Goal: Find specific page/section: Find specific page/section

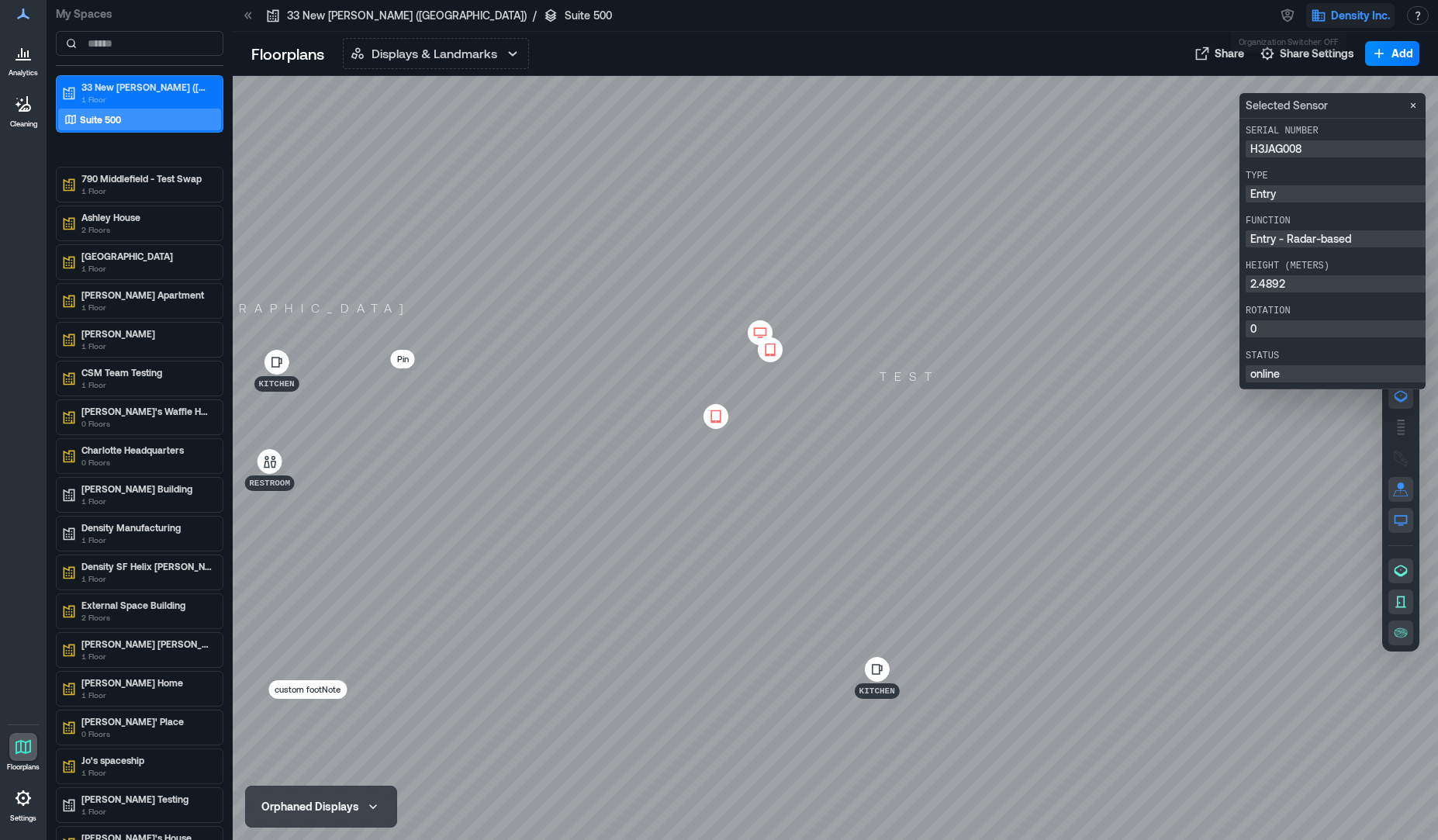
click at [1331, 16] on span "Density Inc." at bounding box center [1360, 16] width 59 height 16
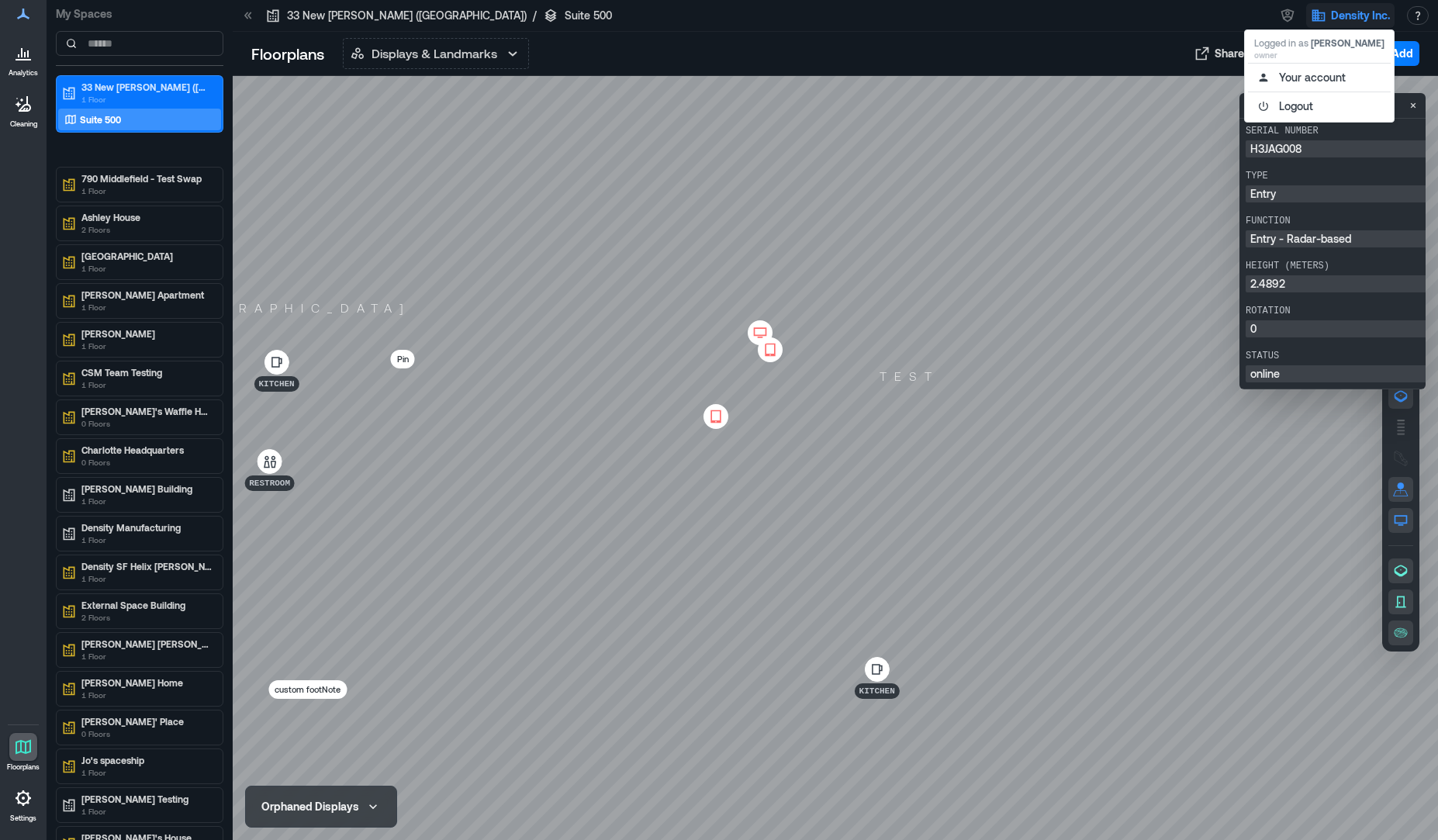
click at [1225, 24] on div at bounding box center [943, 16] width 640 height 25
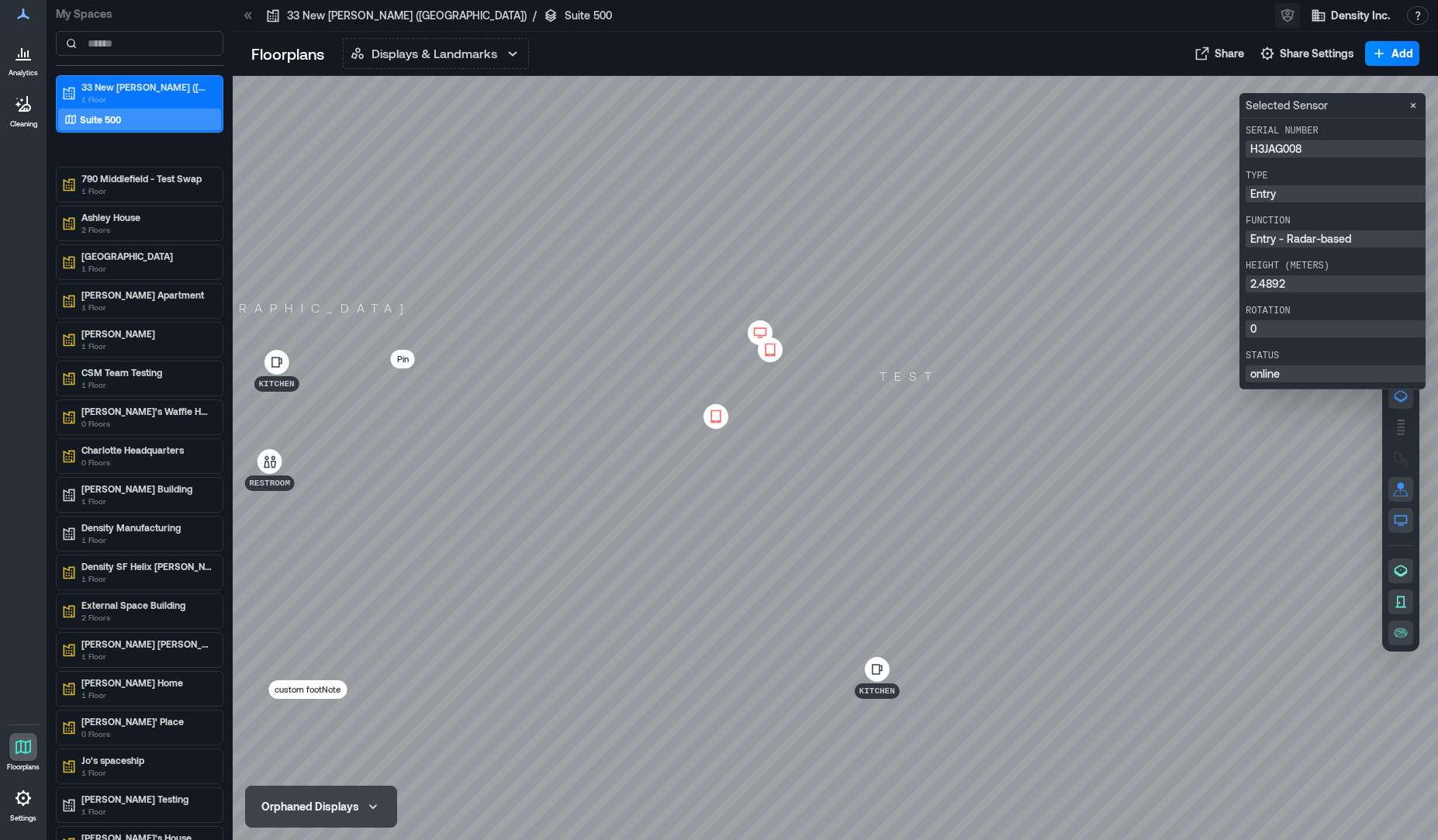
click at [1284, 12] on icon "button" at bounding box center [1288, 16] width 16 height 16
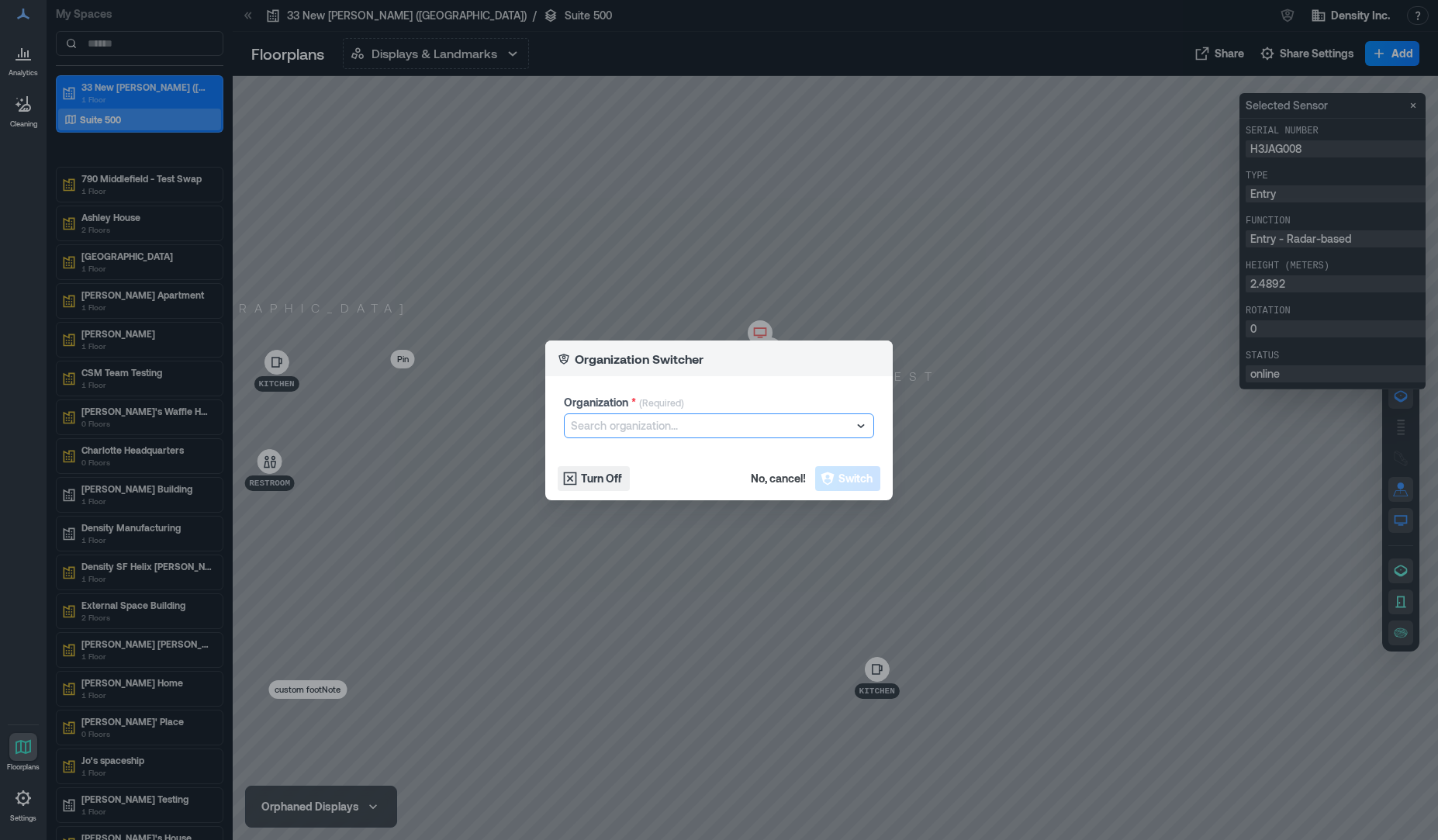
click at [686, 418] on div at bounding box center [712, 426] width 281 height 19
type input "****"
click at [633, 438] on div at bounding box center [719, 426] width 311 height 25
click at [624, 420] on div at bounding box center [712, 426] width 281 height 19
type input "****"
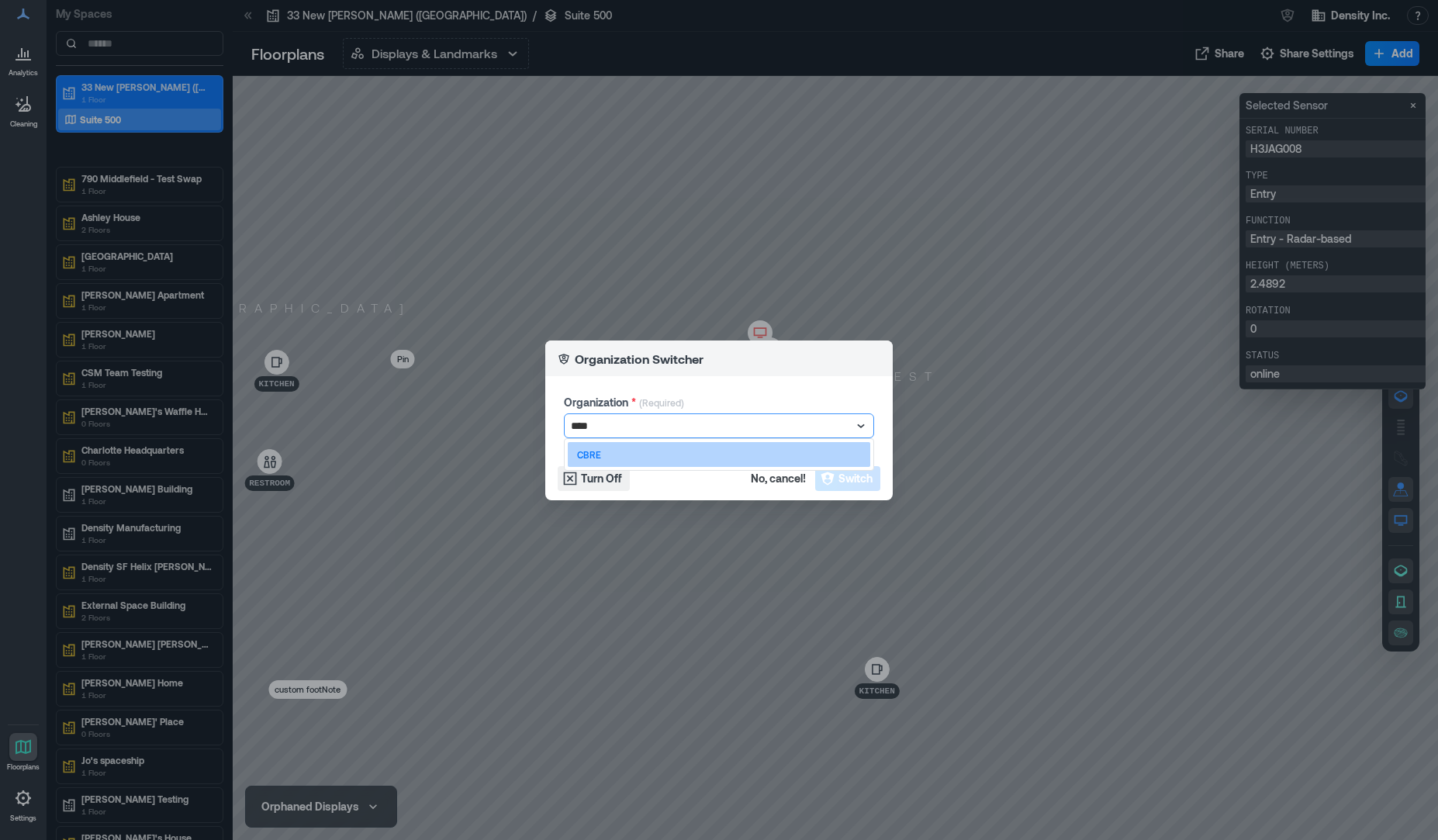
click at [617, 450] on div "CBRE" at bounding box center [719, 455] width 303 height 25
click at [871, 478] on span "Switch" at bounding box center [856, 478] width 35 height 16
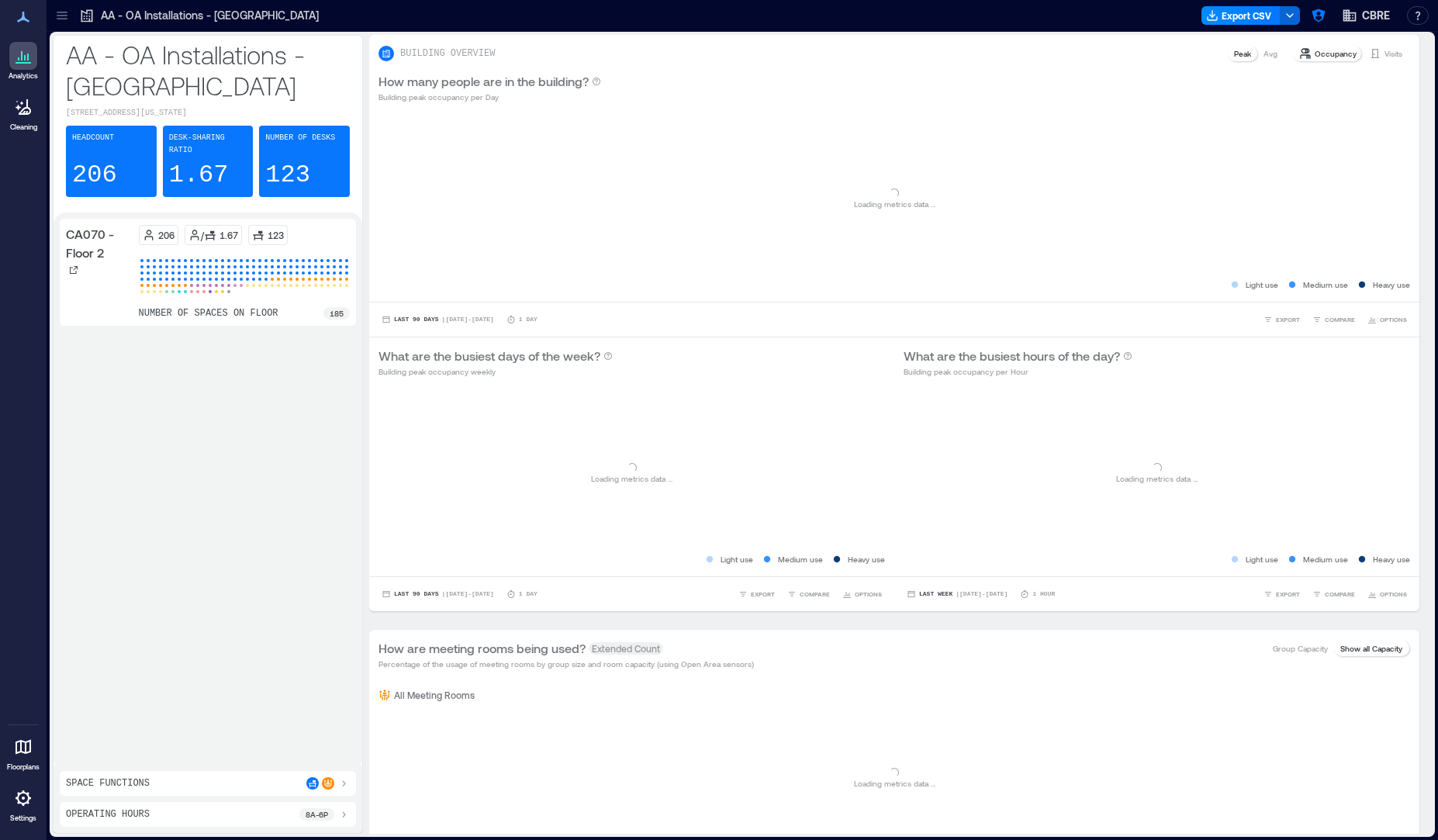
click at [8, 746] on link "Floorplans" at bounding box center [23, 752] width 42 height 48
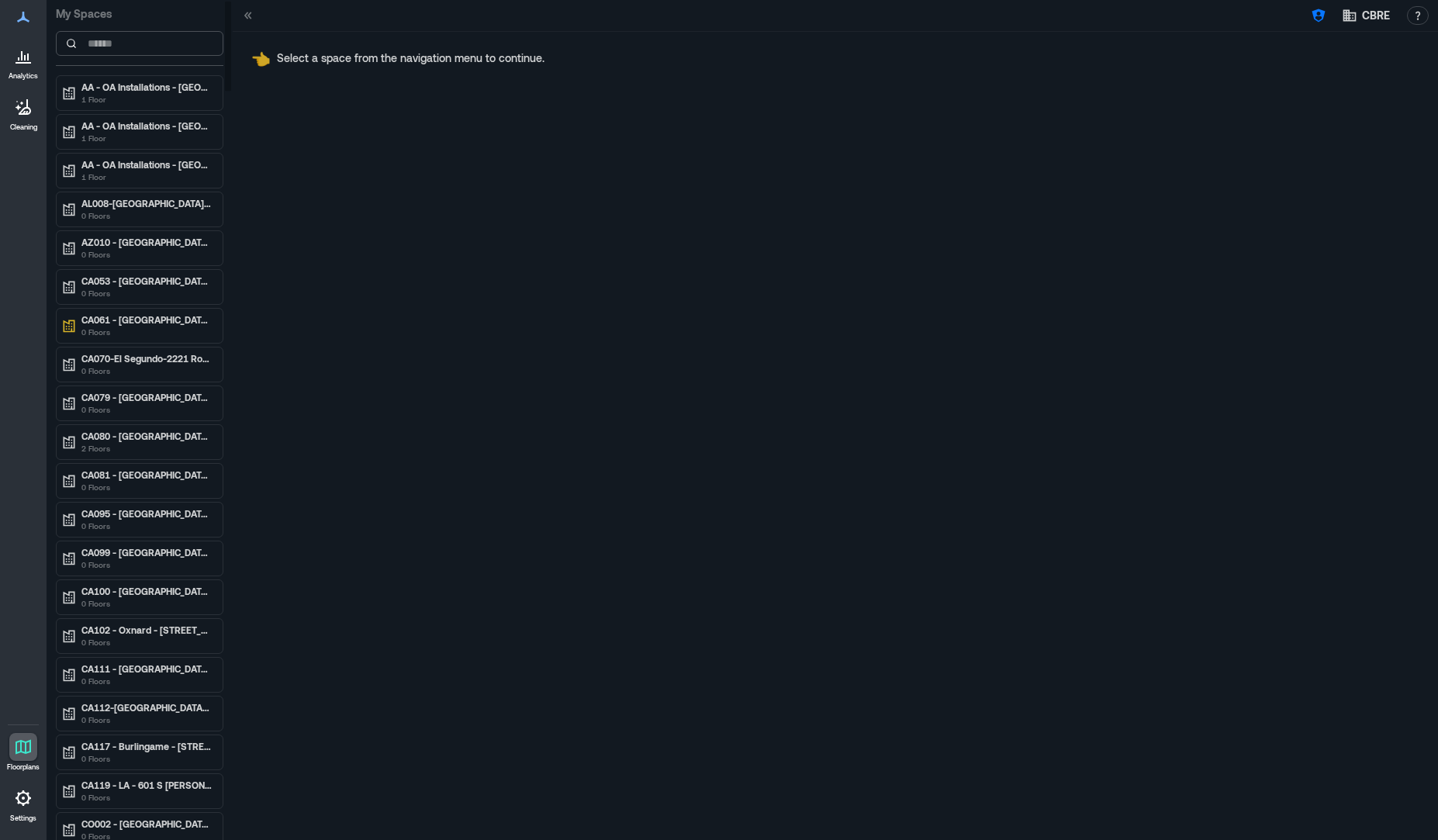
click at [111, 50] on input at bounding box center [140, 44] width 168 height 25
paste input "**********"
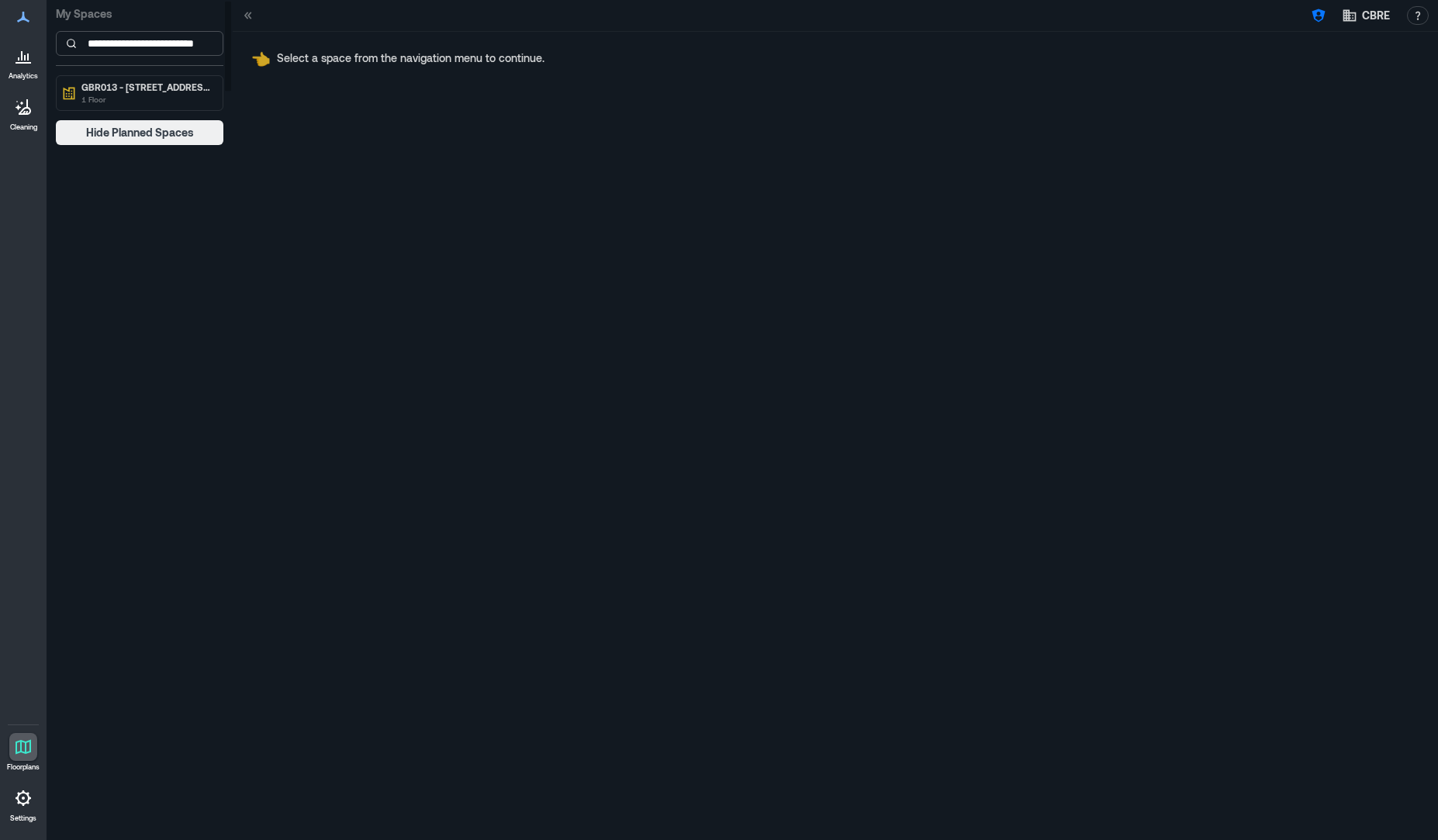
scroll to position [0, 16]
type input "**********"
click at [111, 92] on p "GBR013 - [STREET_ADDRESS]" at bounding box center [147, 87] width 130 height 13
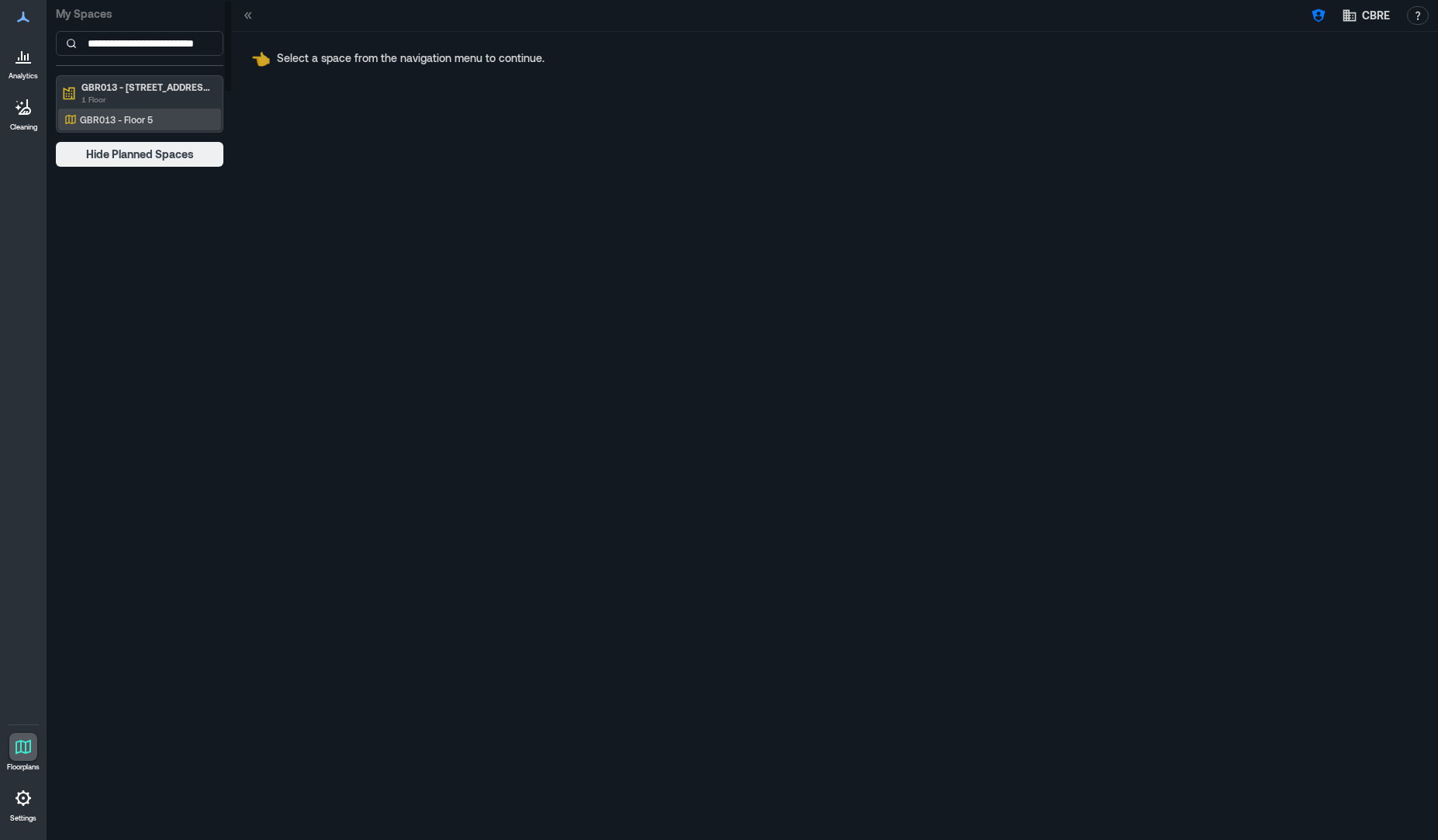
click at [114, 111] on div "GBR013 - Floor 5" at bounding box center [137, 119] width 151 height 16
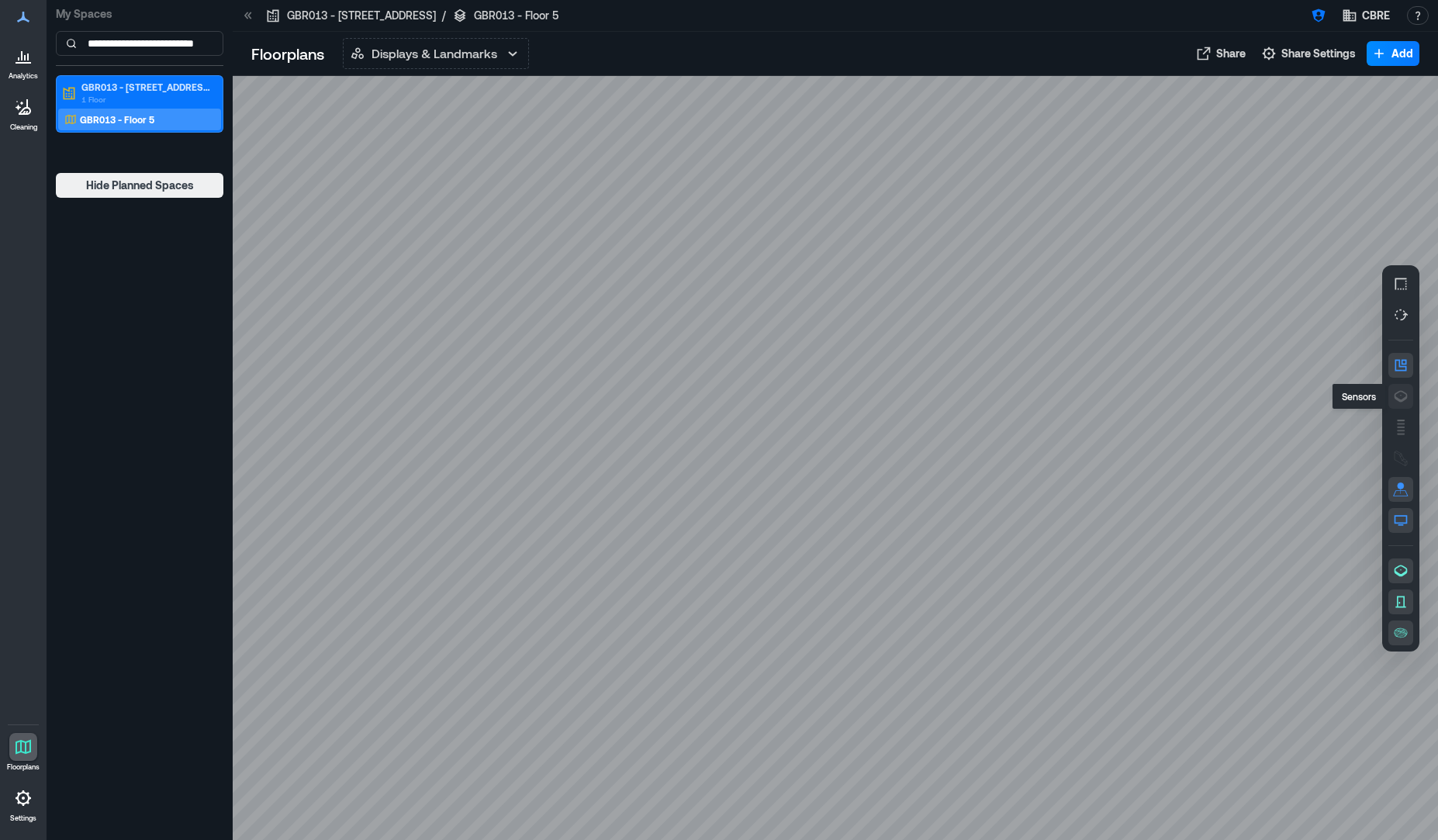
click at [1400, 404] on button "button" at bounding box center [1401, 396] width 25 height 25
drag, startPoint x: 934, startPoint y: 607, endPoint x: 912, endPoint y: 424, distance: 184.3
click at [912, 425] on div at bounding box center [835, 458] width 1206 height 764
drag, startPoint x: 941, startPoint y: 357, endPoint x: 958, endPoint y: 410, distance: 55.7
click at [958, 410] on div at bounding box center [835, 458] width 1206 height 764
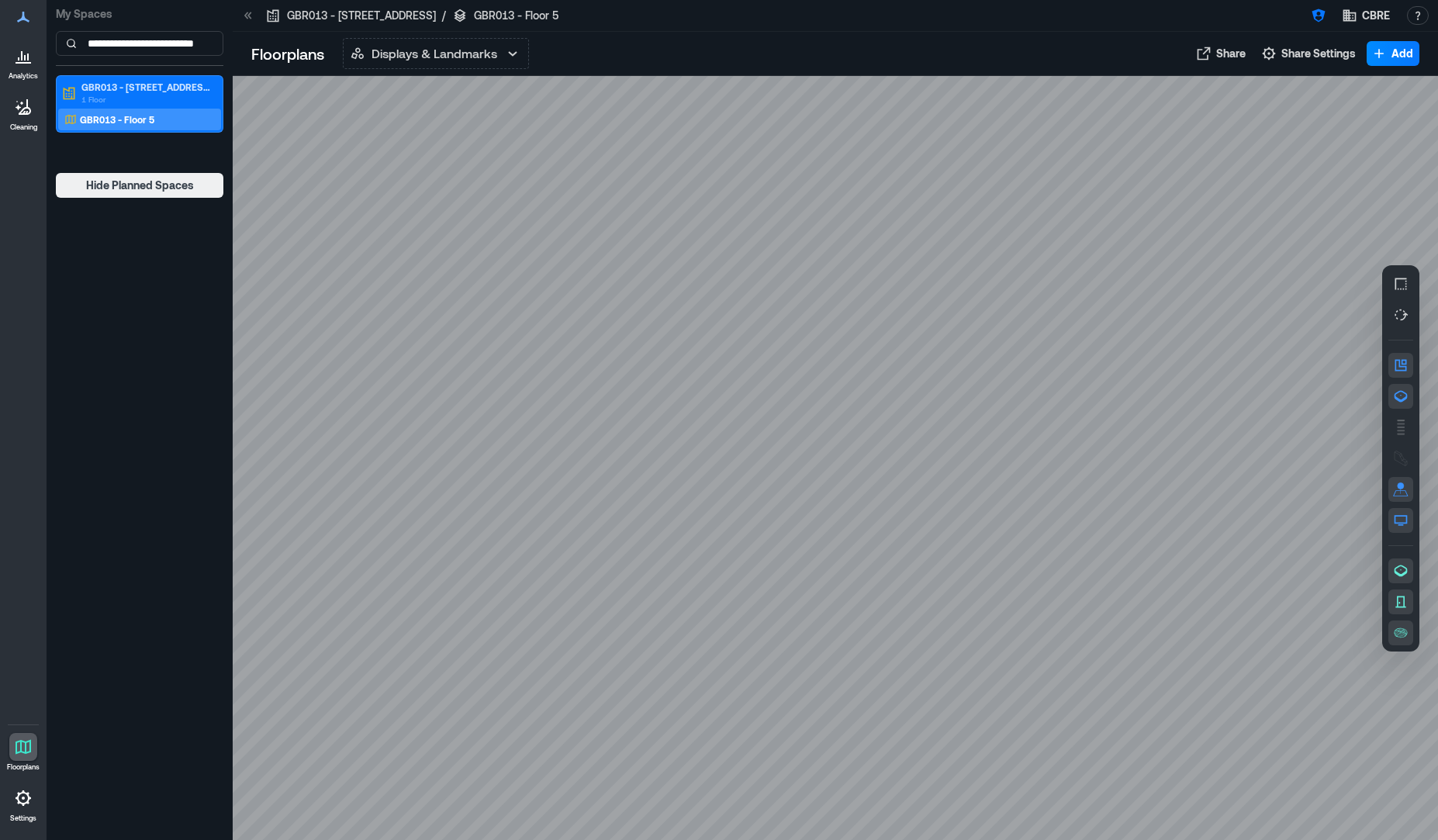
drag, startPoint x: 1019, startPoint y: 544, endPoint x: 871, endPoint y: 544, distance: 148.0
click at [871, 544] on div at bounding box center [835, 458] width 1206 height 764
drag, startPoint x: 586, startPoint y: 401, endPoint x: 455, endPoint y: 416, distance: 131.9
click at [455, 416] on div at bounding box center [835, 458] width 1206 height 764
